Goal: Complete application form

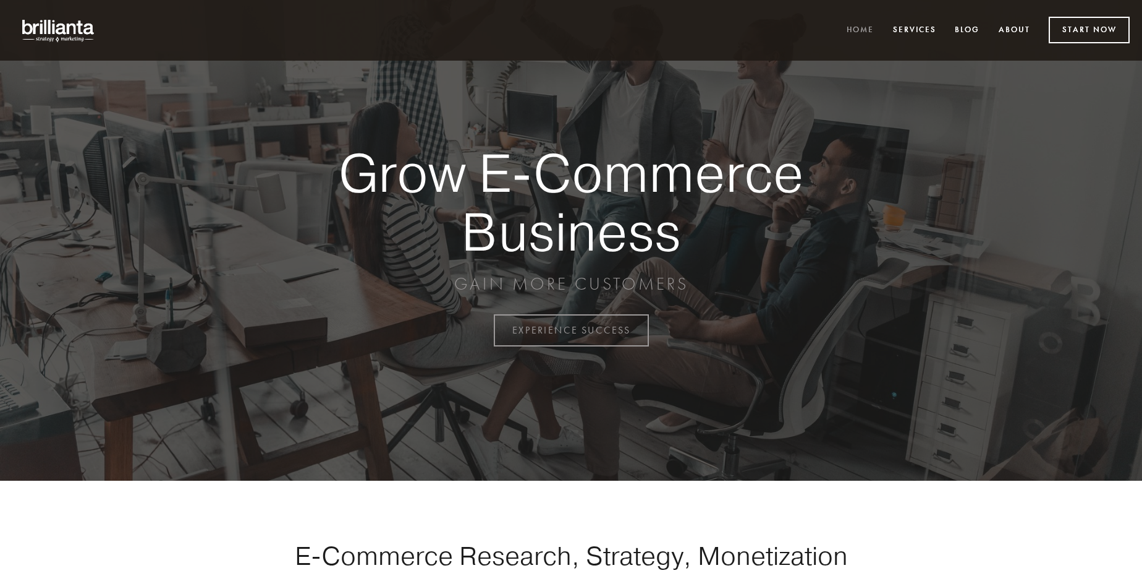
scroll to position [3241, 0]
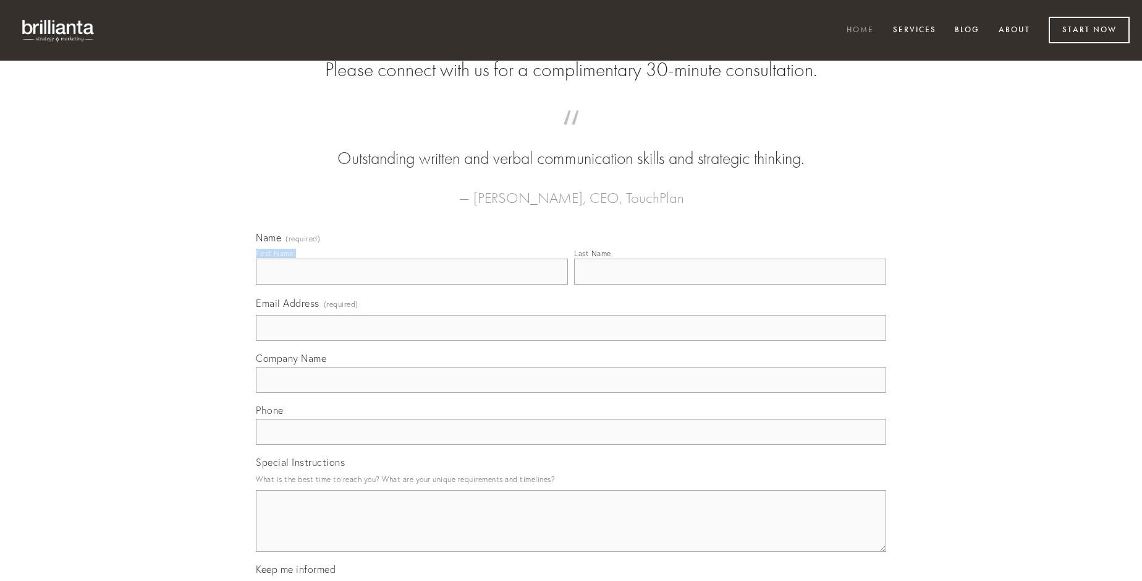
type input "[PERSON_NAME]"
click at [730, 284] on input "Last Name" at bounding box center [730, 271] width 312 height 26
type input "[PERSON_NAME]"
click at [571, 341] on input "Email Address (required)" at bounding box center [571, 328] width 631 height 26
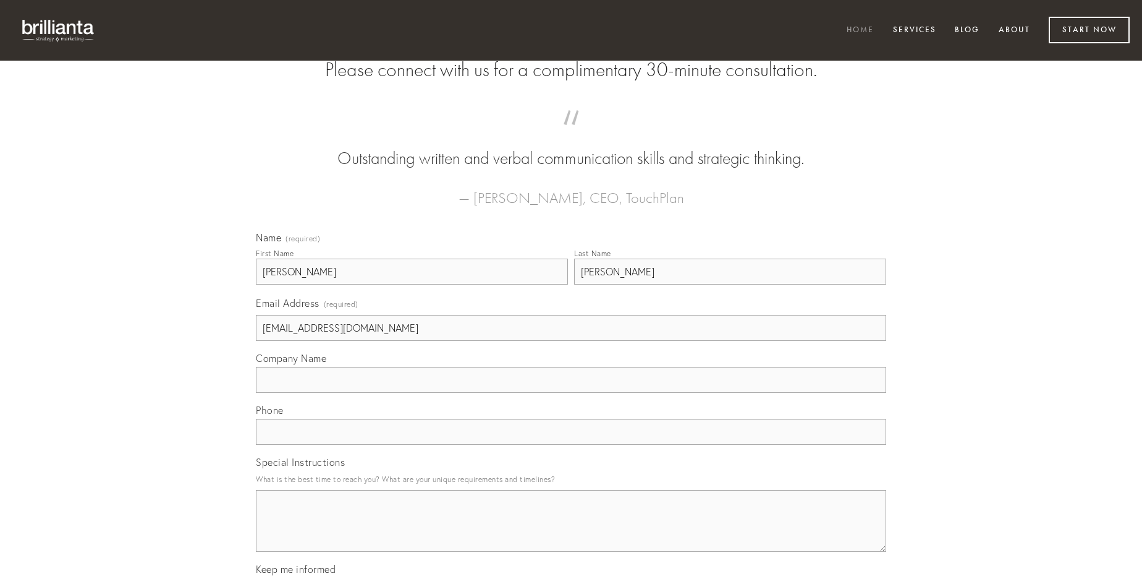
type input "[EMAIL_ADDRESS][DOMAIN_NAME]"
click at [571, 393] on input "Company Name" at bounding box center [571, 380] width 631 height 26
type input "conturbo"
click at [571, 445] on input "text" at bounding box center [571, 432] width 631 height 26
click at [571, 532] on textarea "Special Instructions" at bounding box center [571, 521] width 631 height 62
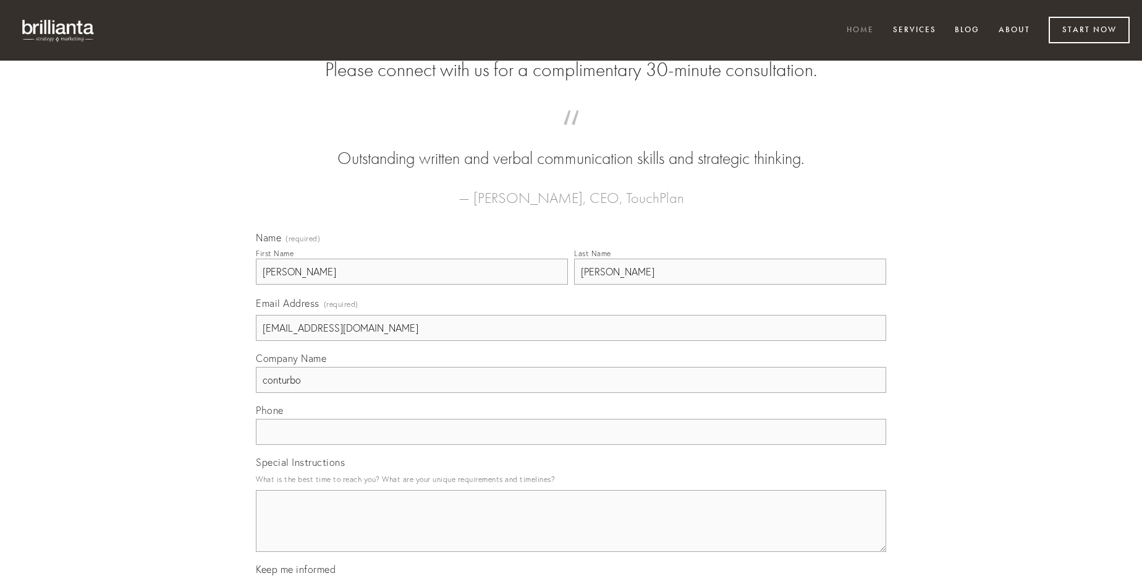
type textarea "a"
